Goal: Find specific page/section: Find specific page/section

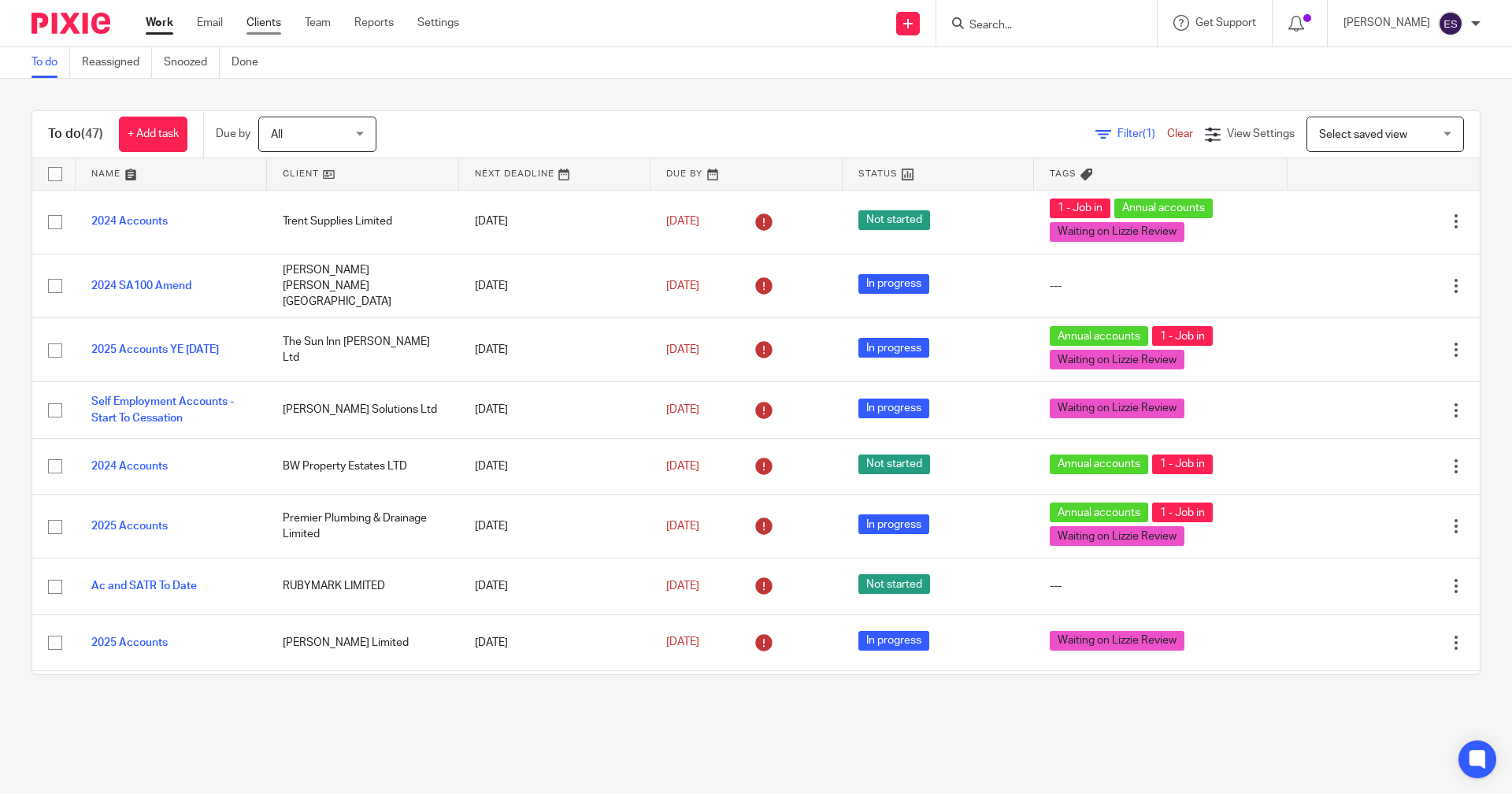
click at [262, 30] on link "Clients" at bounding box center [264, 23] width 35 height 16
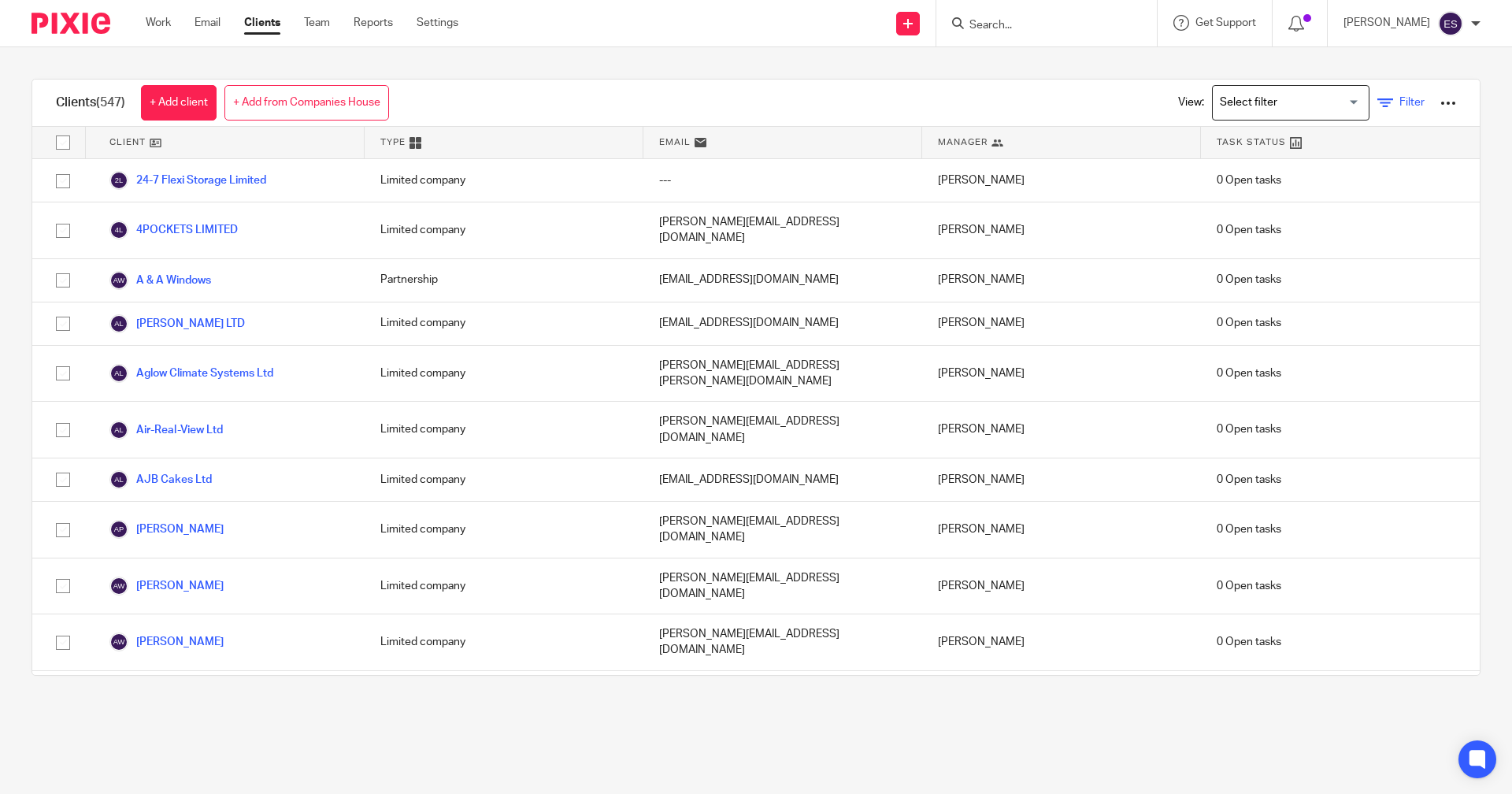
click at [1377, 101] on icon at bounding box center [1385, 103] width 16 height 16
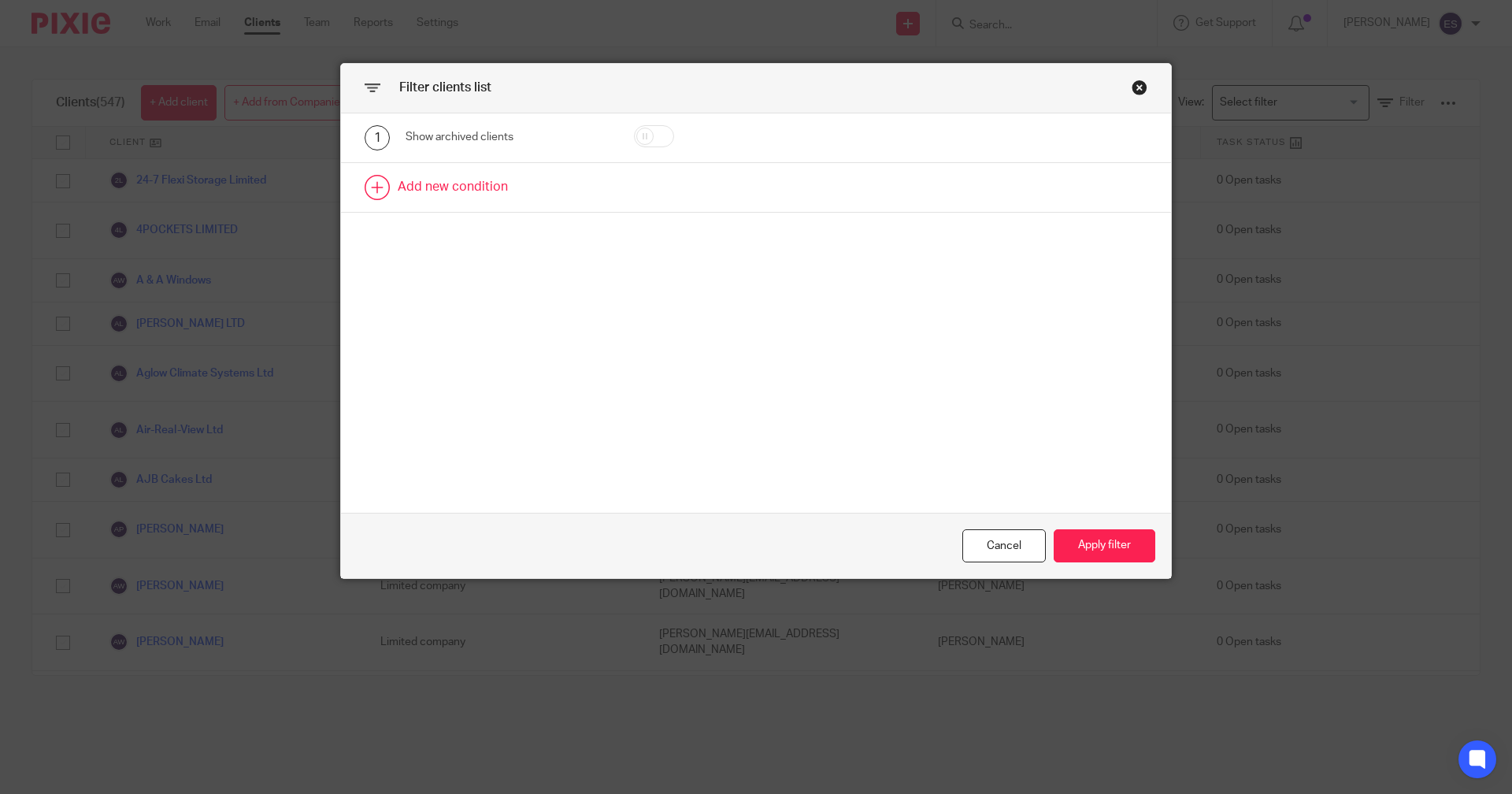
click at [473, 189] on link at bounding box center [756, 188] width 830 height 49
click at [578, 195] on div "Field" at bounding box center [508, 193] width 204 height 36
drag, startPoint x: 449, startPoint y: 231, endPoint x: 329, endPoint y: 232, distance: 120.0
click at [341, 232] on div "Filter clients list 1 Show archived clients 2 Field compan Company Reg. No. Com…" at bounding box center [756, 321] width 832 height 516
type input "year en"
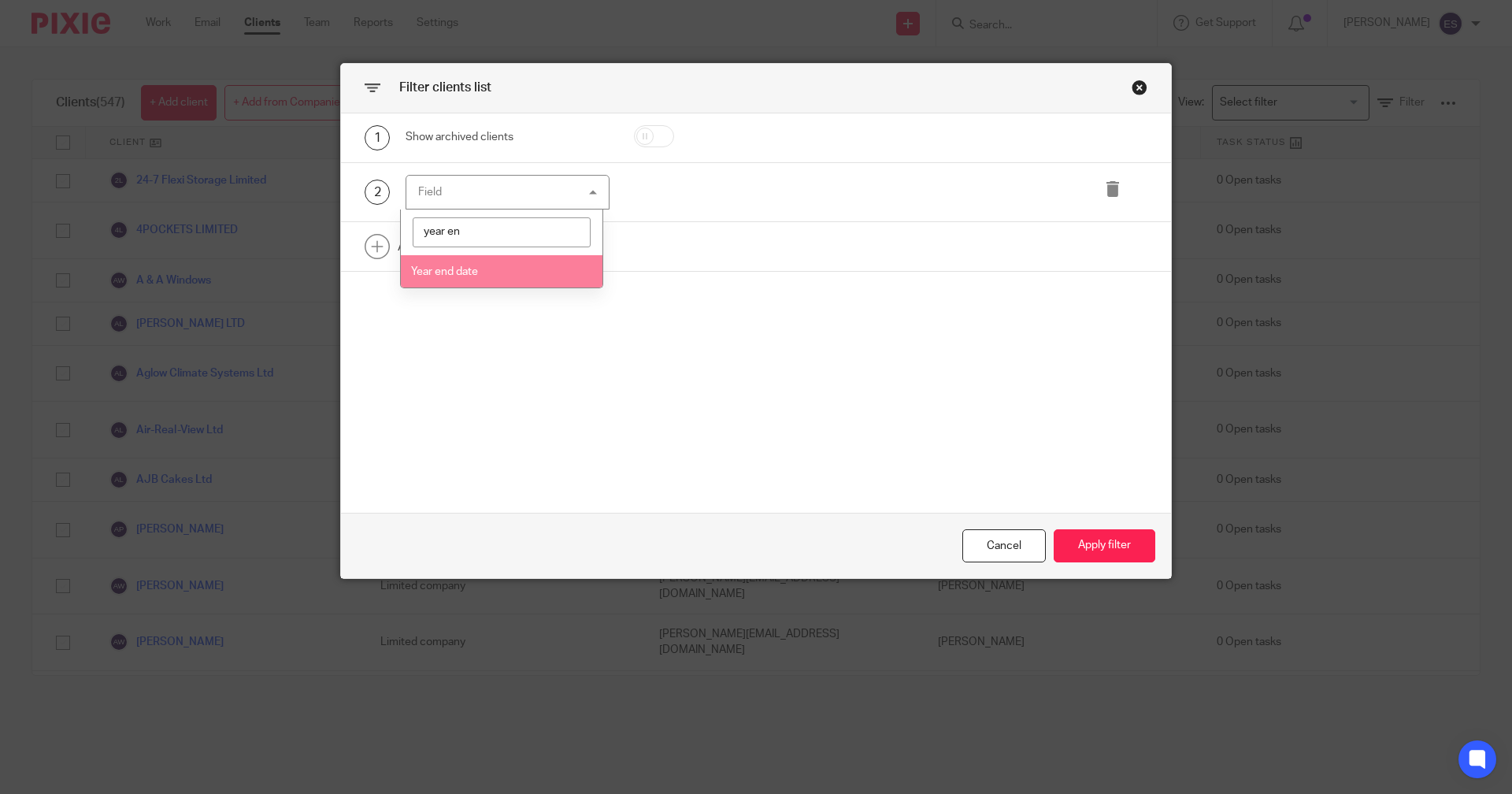
click at [472, 274] on span "Year end date" at bounding box center [444, 272] width 67 height 11
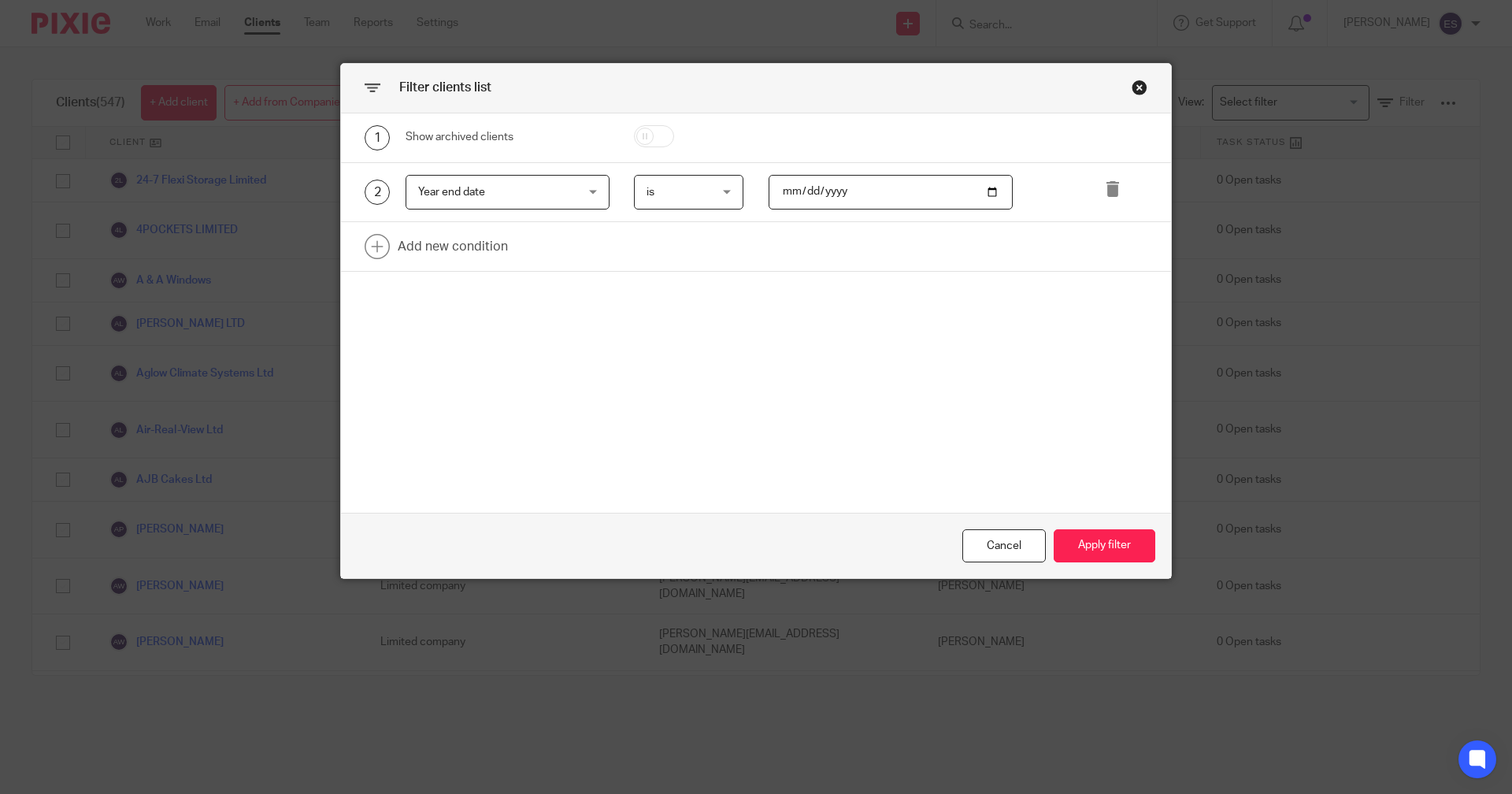
click at [781, 197] on input "date" at bounding box center [891, 193] width 245 height 36
type input "[DATE]"
click at [1081, 534] on button "Apply filter" at bounding box center [1105, 546] width 101 height 34
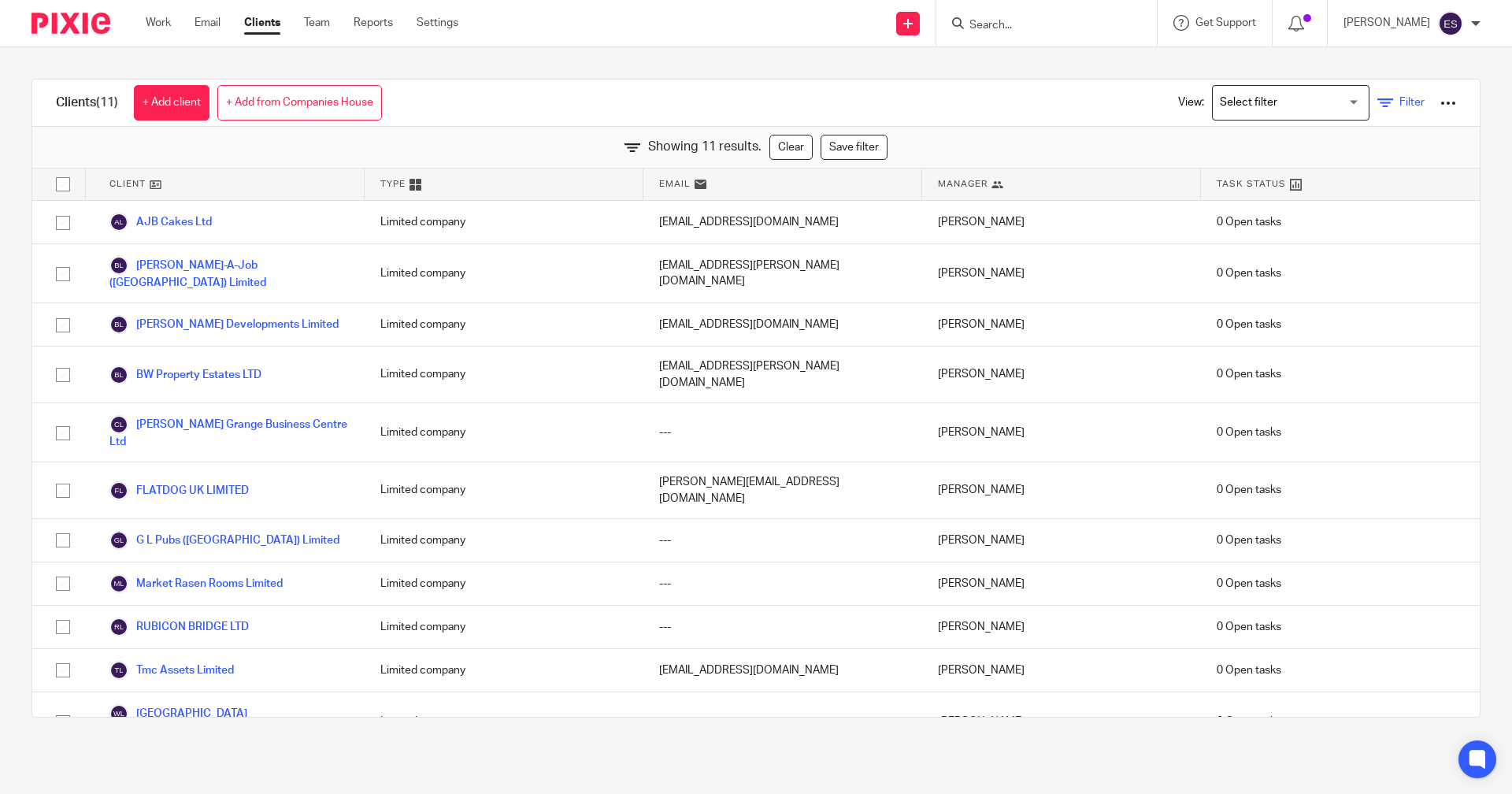
click at [1377, 108] on icon at bounding box center [1385, 103] width 16 height 16
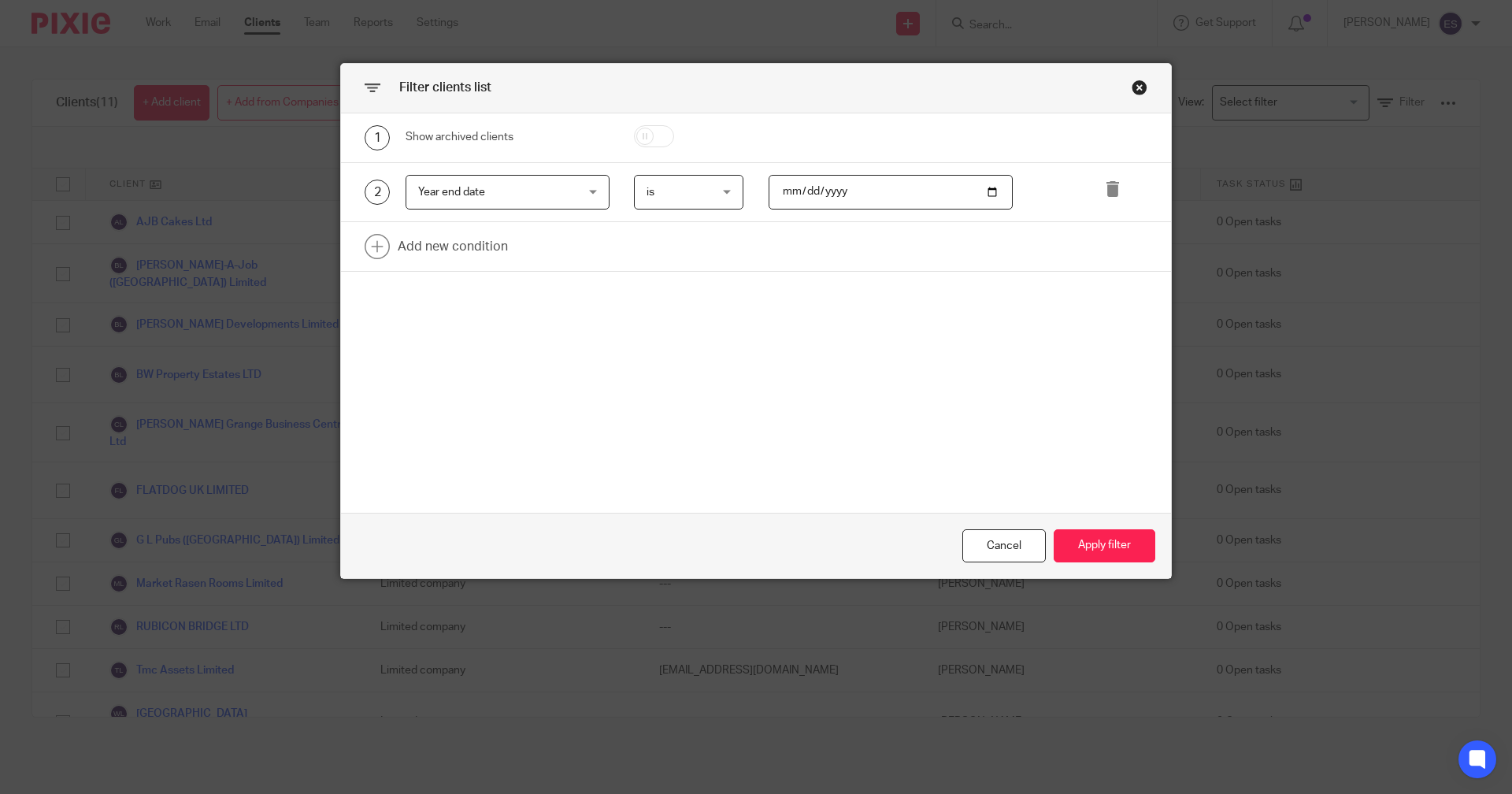
click at [836, 189] on input "[DATE]" at bounding box center [891, 193] width 245 height 36
type input "[DATE]"
click at [1094, 539] on button "Apply filter" at bounding box center [1105, 546] width 101 height 34
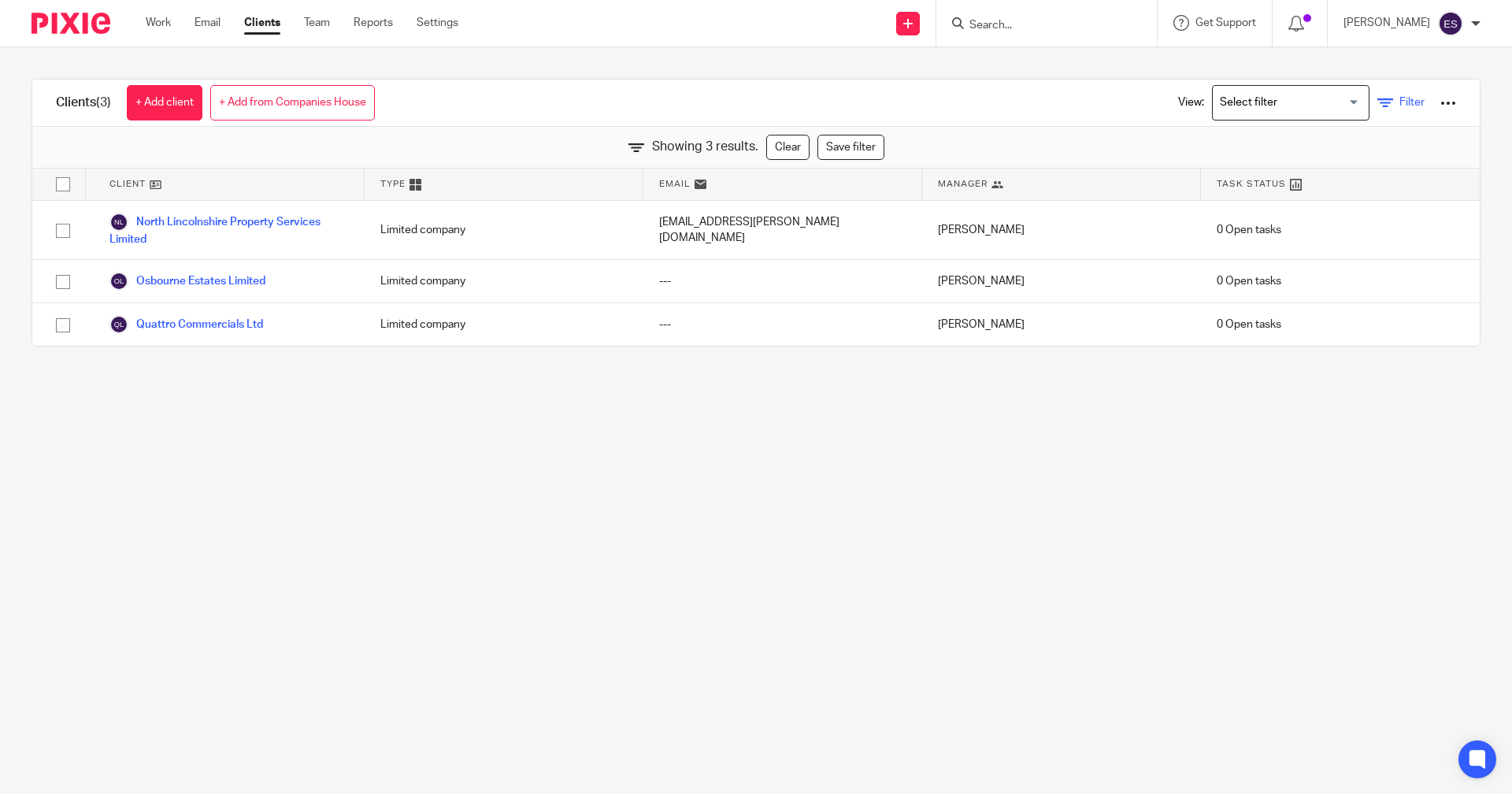
click at [1400, 107] on span "Filter" at bounding box center [1412, 102] width 25 height 11
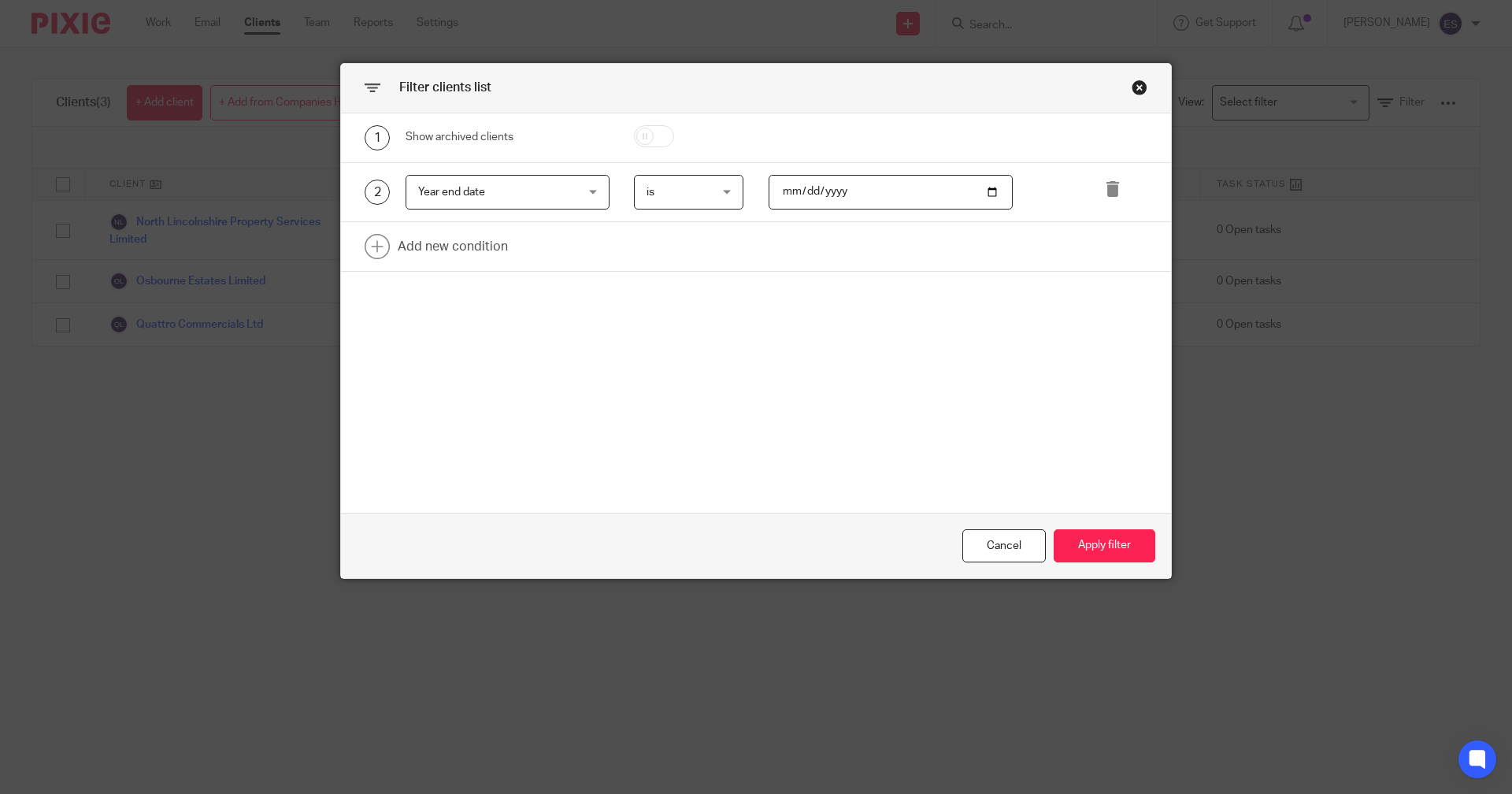
click at [834, 193] on input "[DATE]" at bounding box center [891, 193] width 245 height 36
type input "[DATE]"
click at [1087, 545] on button "Apply filter" at bounding box center [1105, 546] width 101 height 34
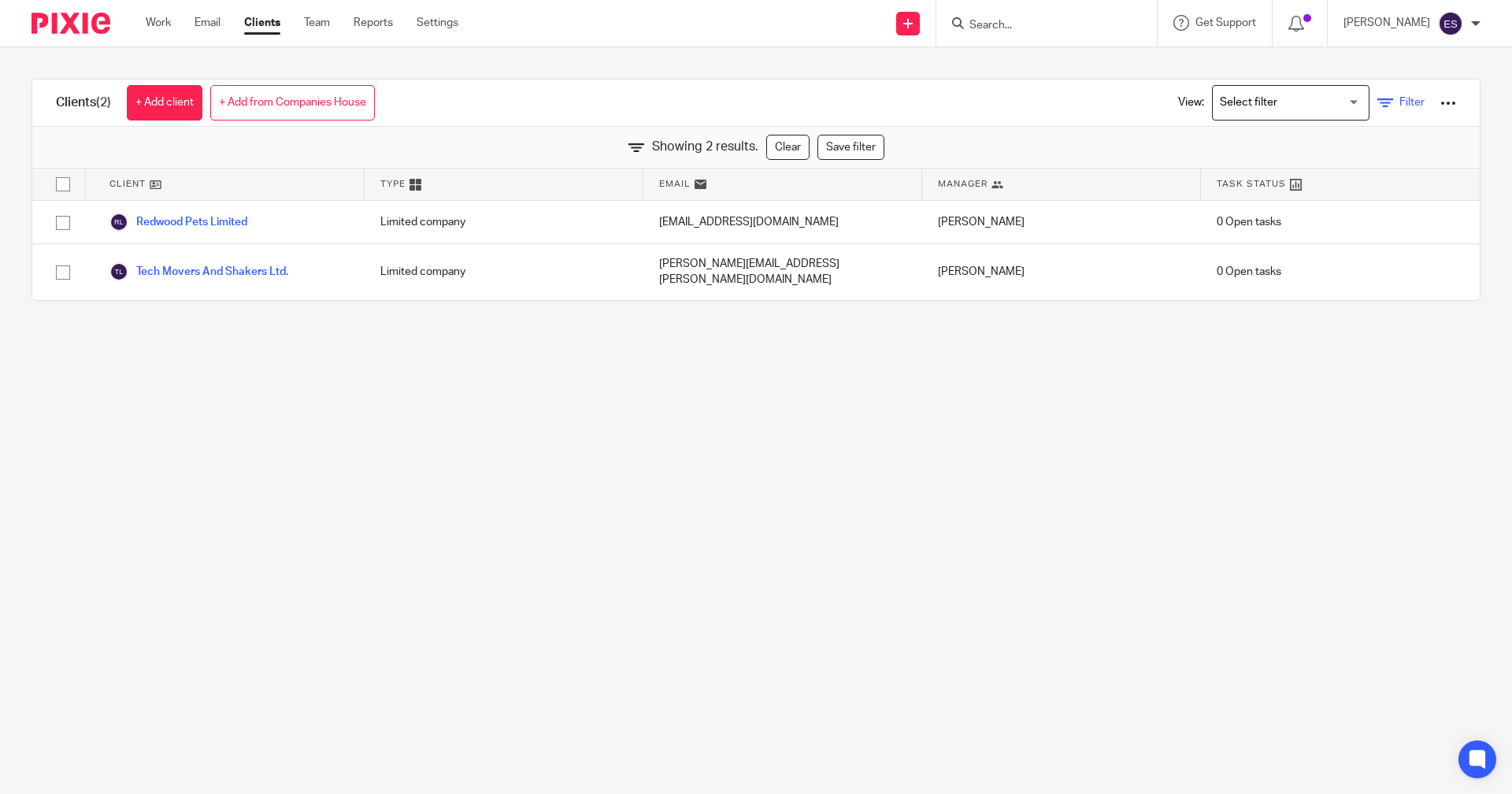
click at [1377, 106] on icon at bounding box center [1385, 103] width 16 height 16
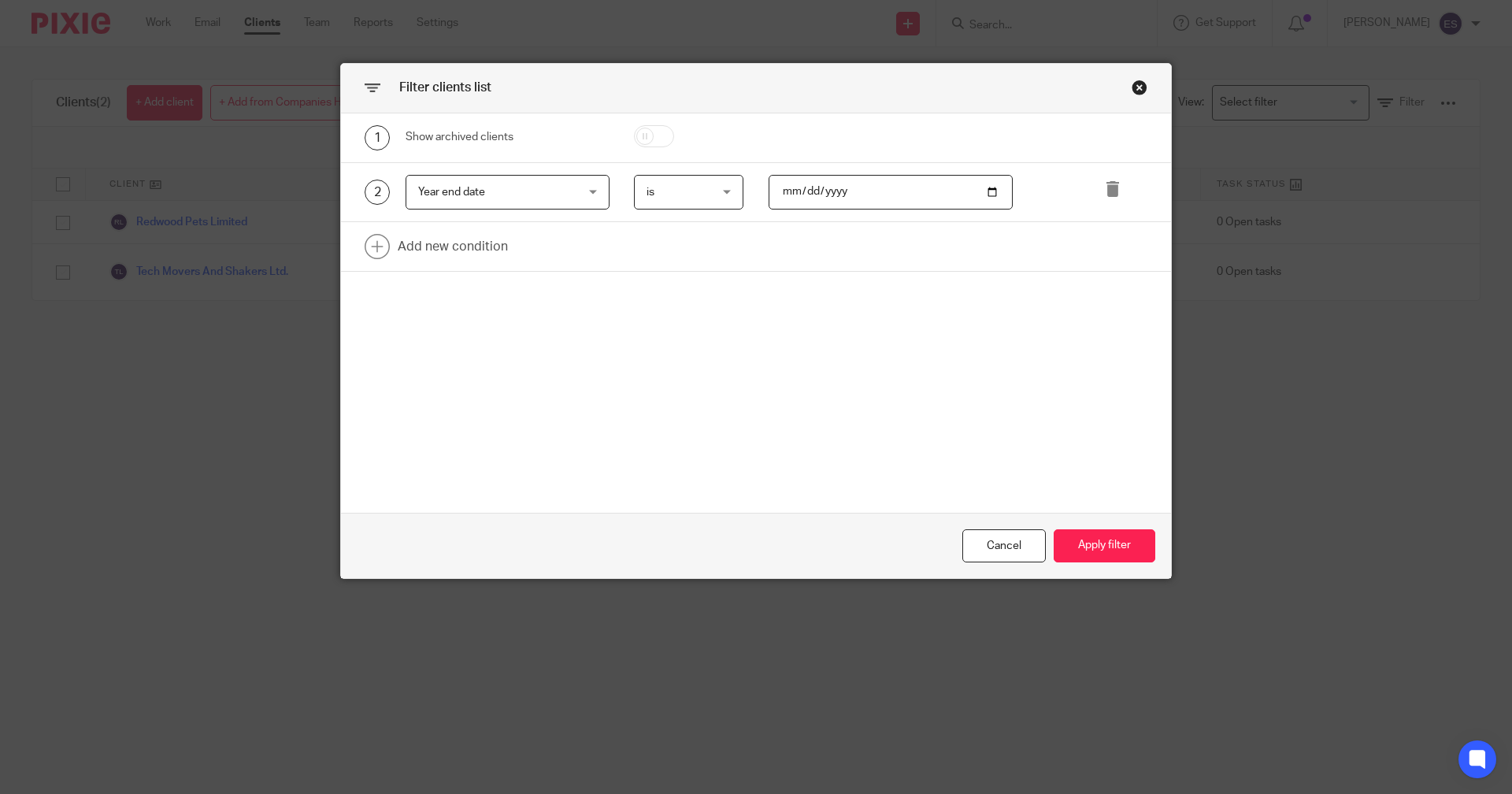
click at [776, 192] on input "[DATE]" at bounding box center [891, 193] width 245 height 36
type input "[DATE]"
click at [1079, 532] on button "Apply filter" at bounding box center [1105, 546] width 101 height 34
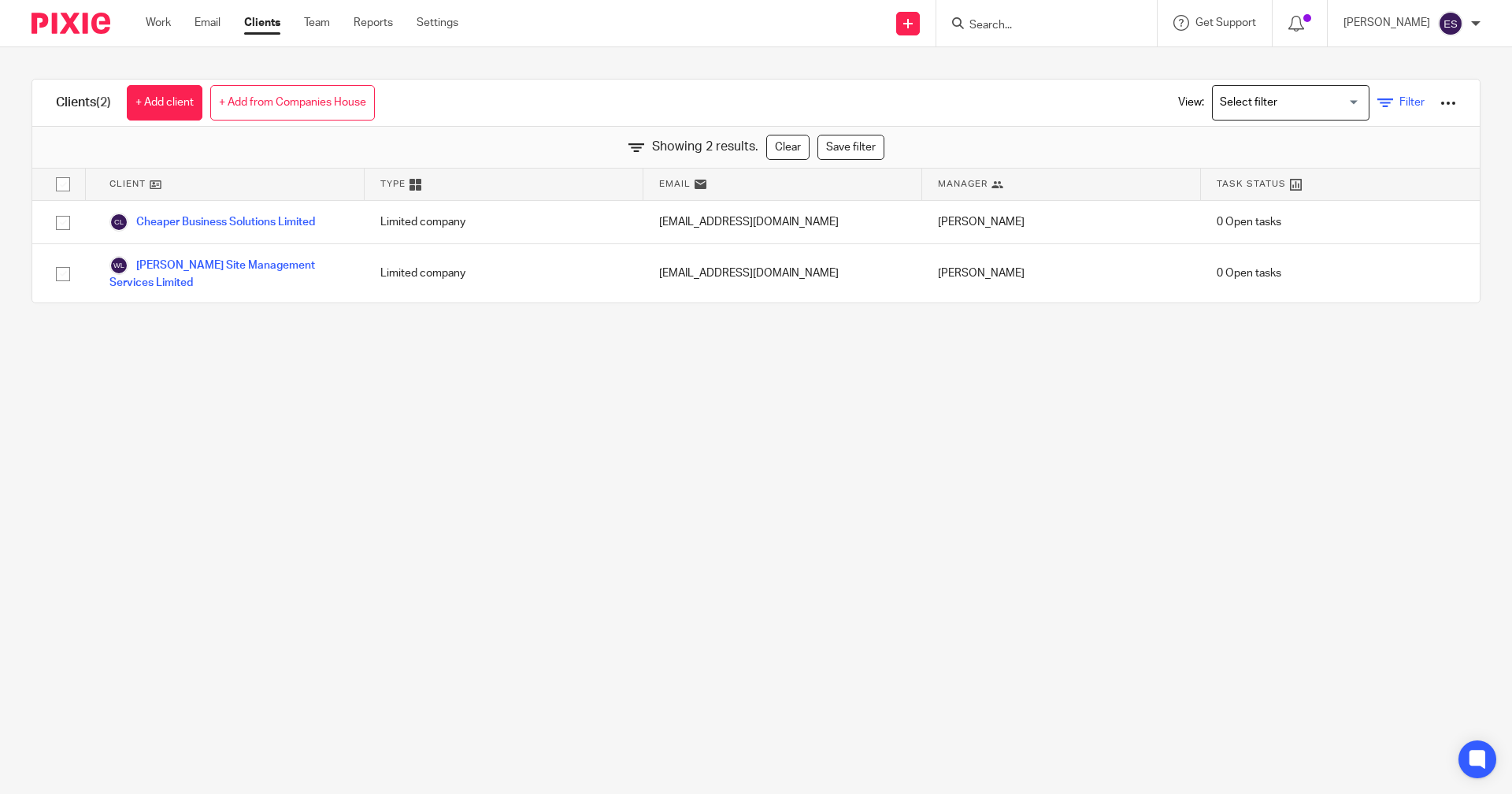
click at [1377, 103] on icon at bounding box center [1385, 103] width 16 height 16
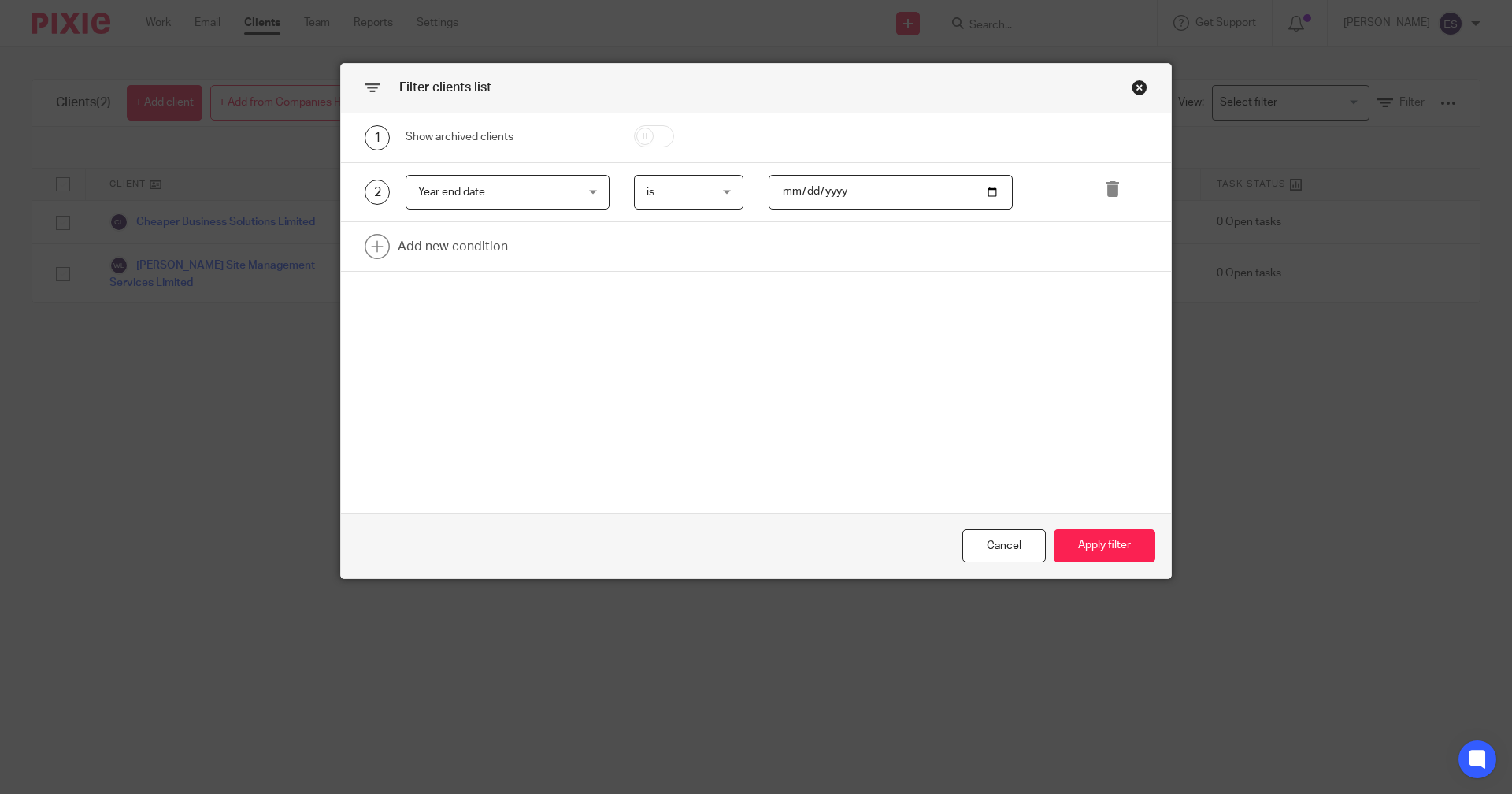
click at [821, 186] on input "[DATE]" at bounding box center [891, 193] width 245 height 36
type input "[DATE]"
click at [1089, 533] on button "Apply filter" at bounding box center [1105, 546] width 101 height 34
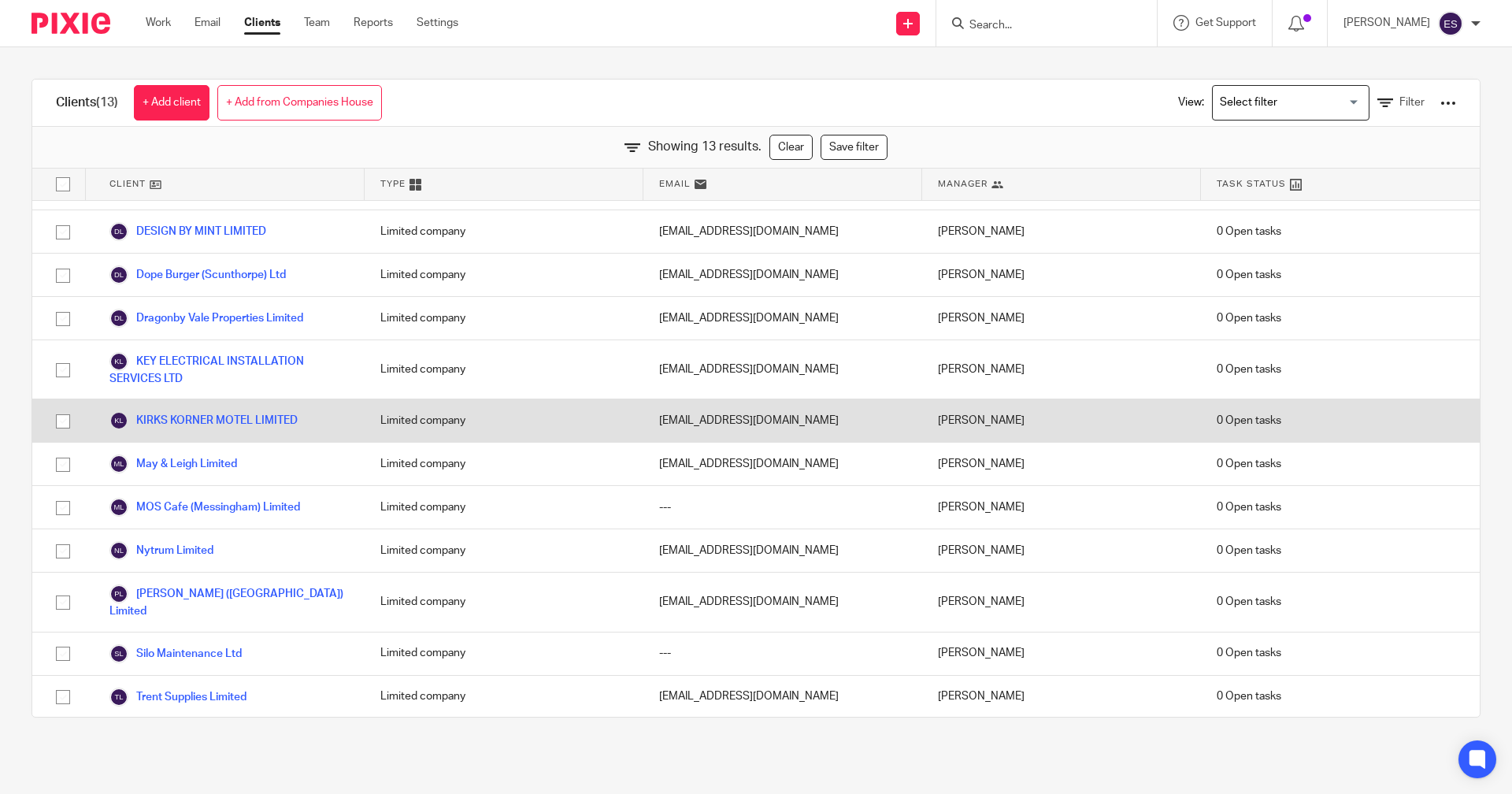
scroll to position [63, 0]
